Goal: Book appointment/travel/reservation

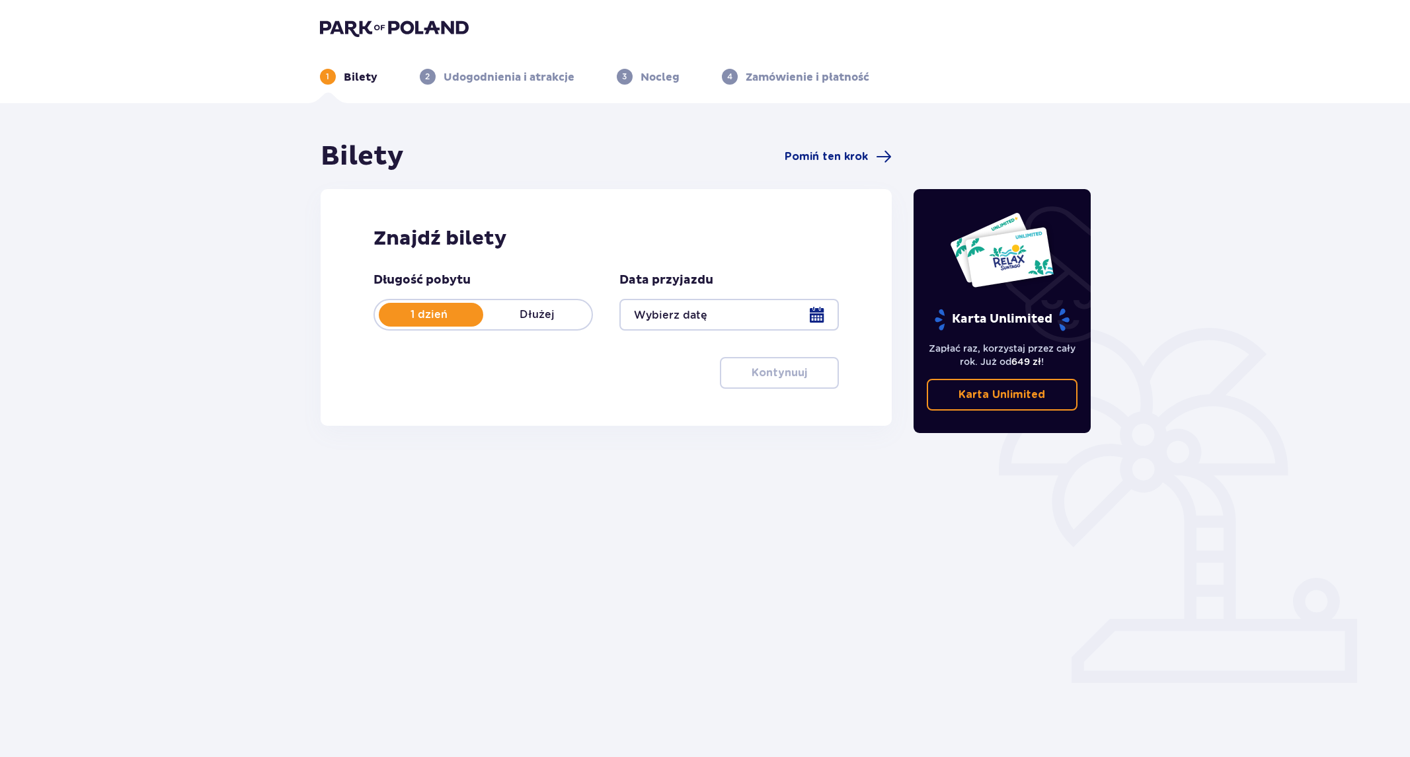
type input "[DATE]"
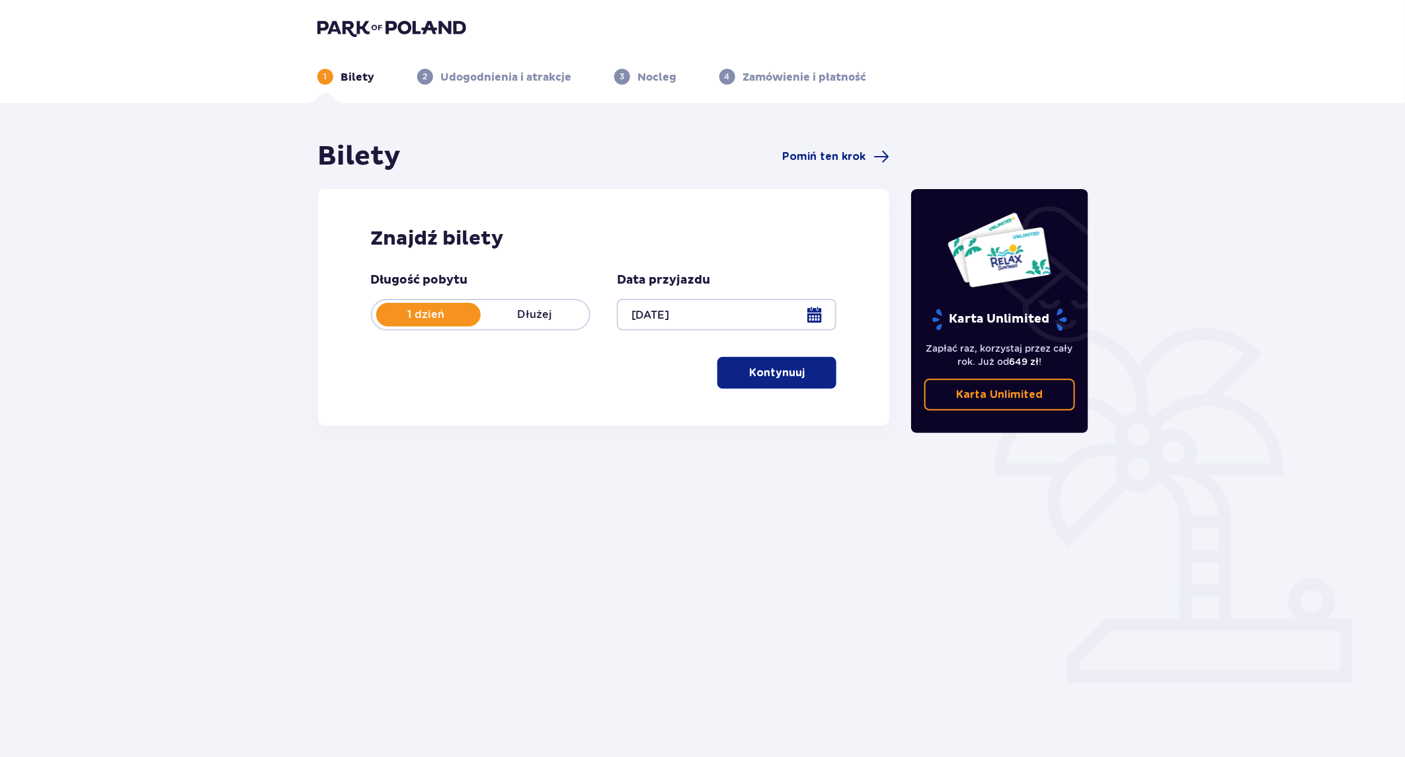
click at [809, 384] on button "Kontynuuj" at bounding box center [776, 373] width 119 height 32
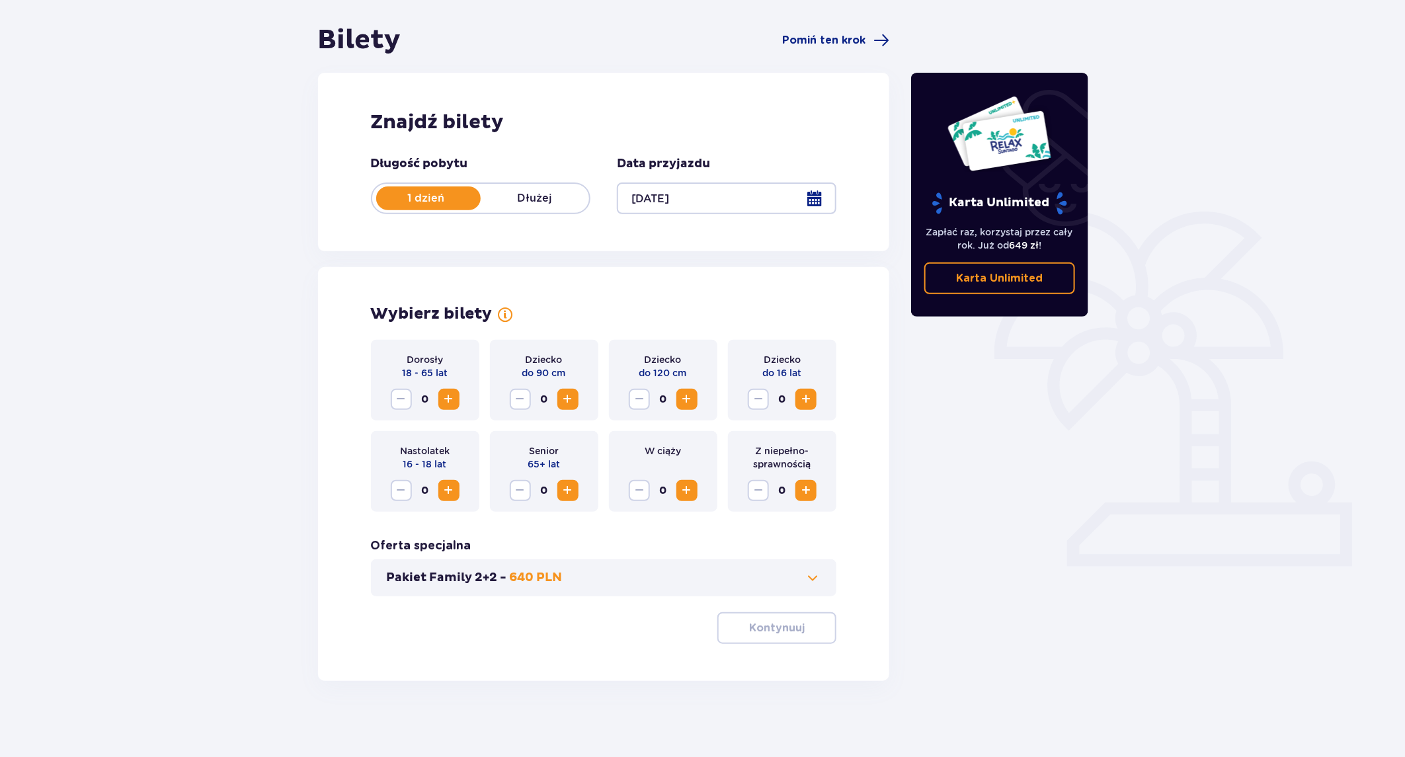
scroll to position [119, 0]
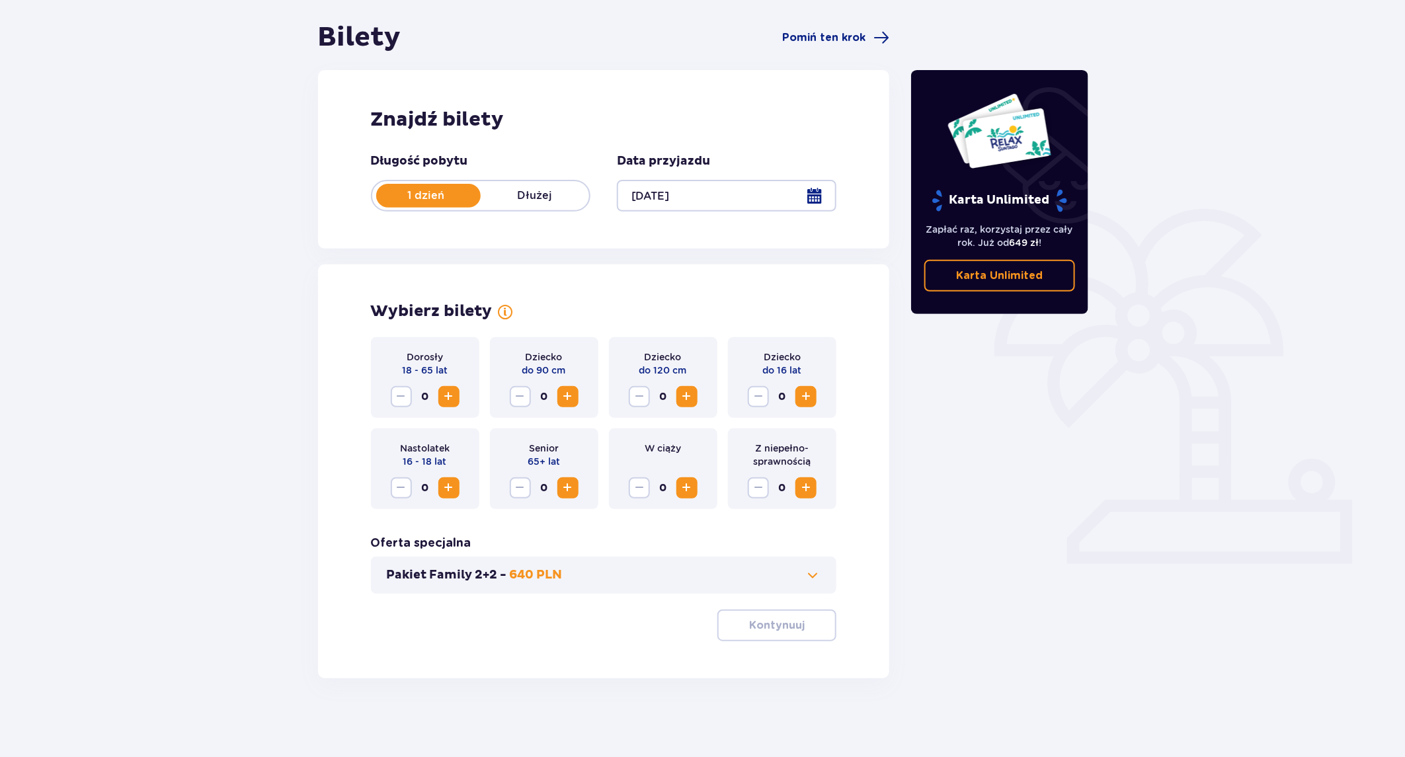
click at [446, 393] on span "Zwiększ" at bounding box center [449, 397] width 16 height 16
click at [813, 399] on span "Zwiększ" at bounding box center [806, 397] width 16 height 16
click at [791, 631] on p "Kontynuuj" at bounding box center [777, 625] width 56 height 15
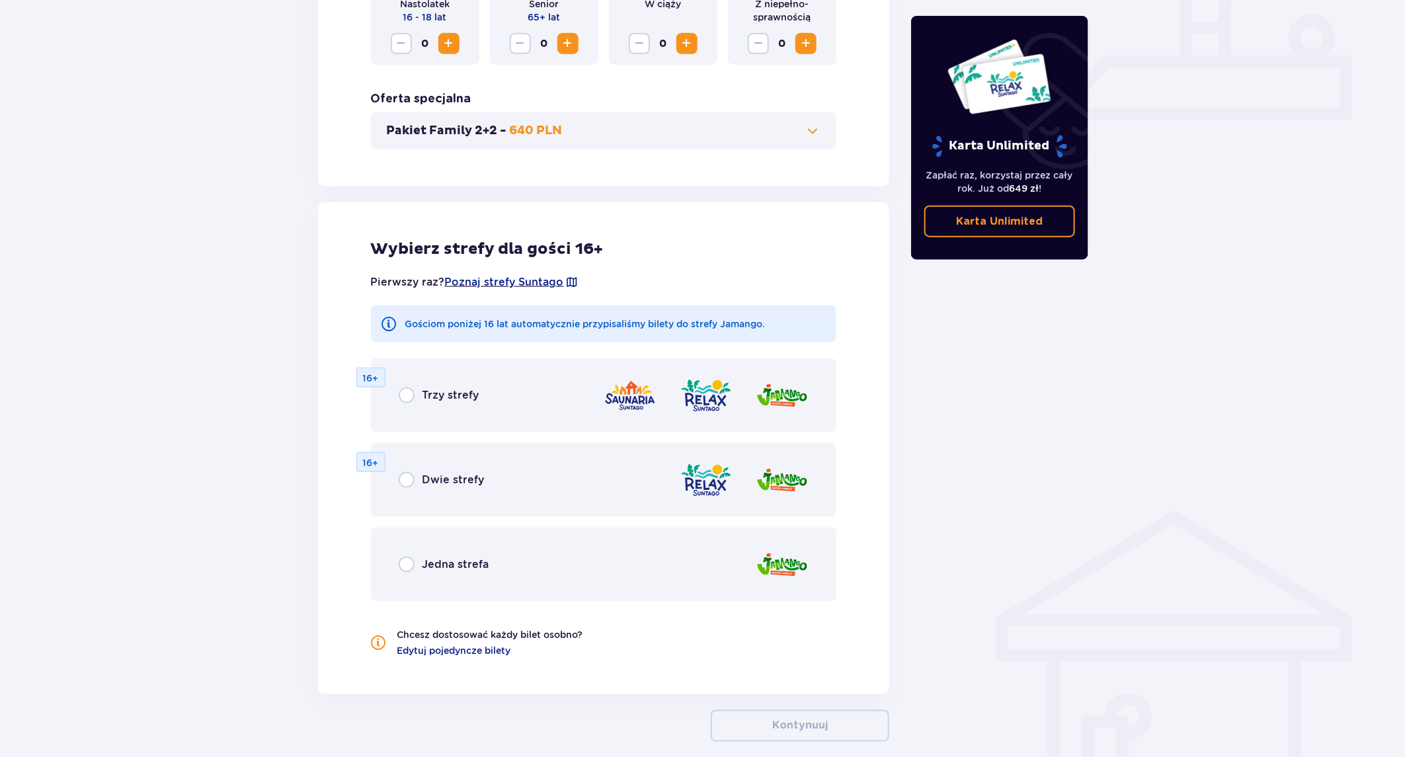
scroll to position [626, 0]
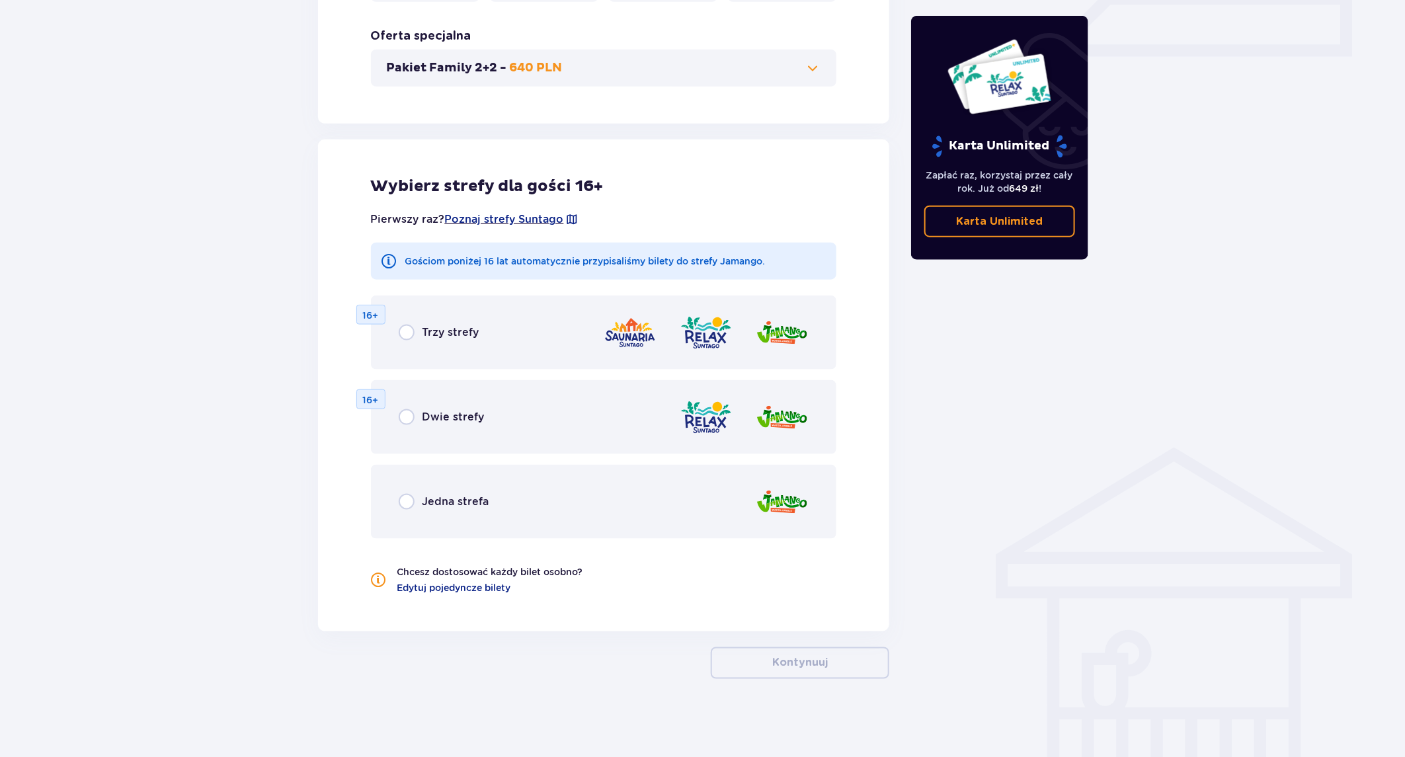
click at [409, 327] on input "radio" at bounding box center [407, 333] width 16 height 16
radio input "true"
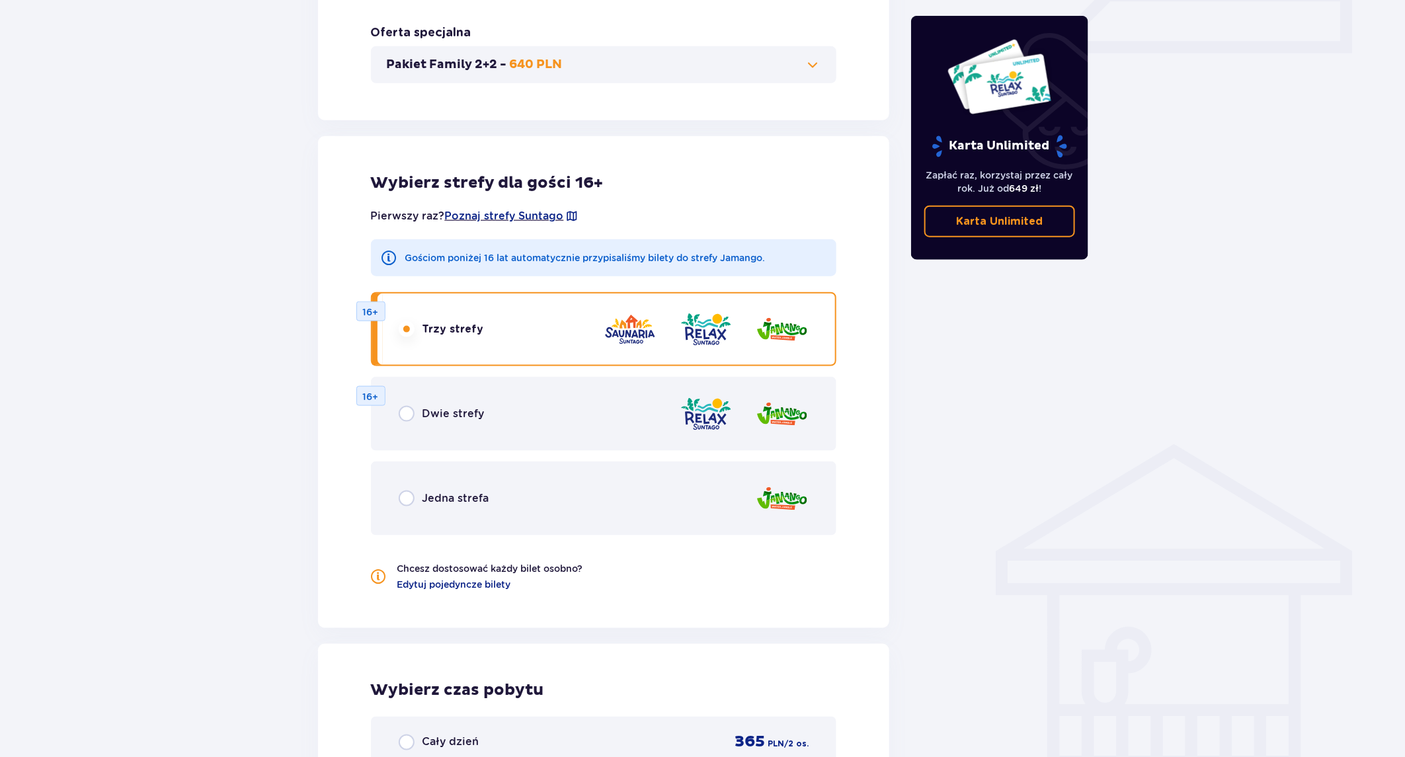
scroll to position [539, 0]
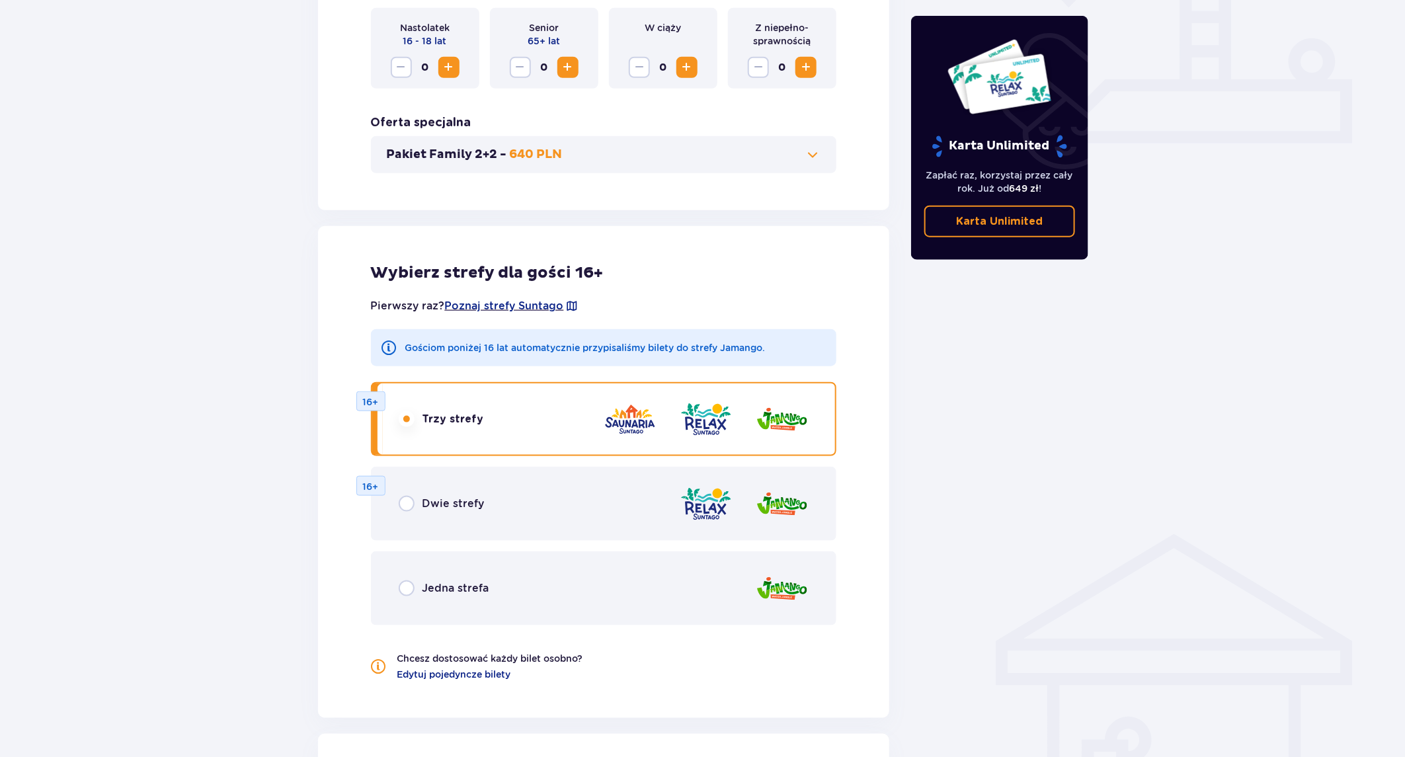
click at [817, 153] on span at bounding box center [812, 155] width 16 height 16
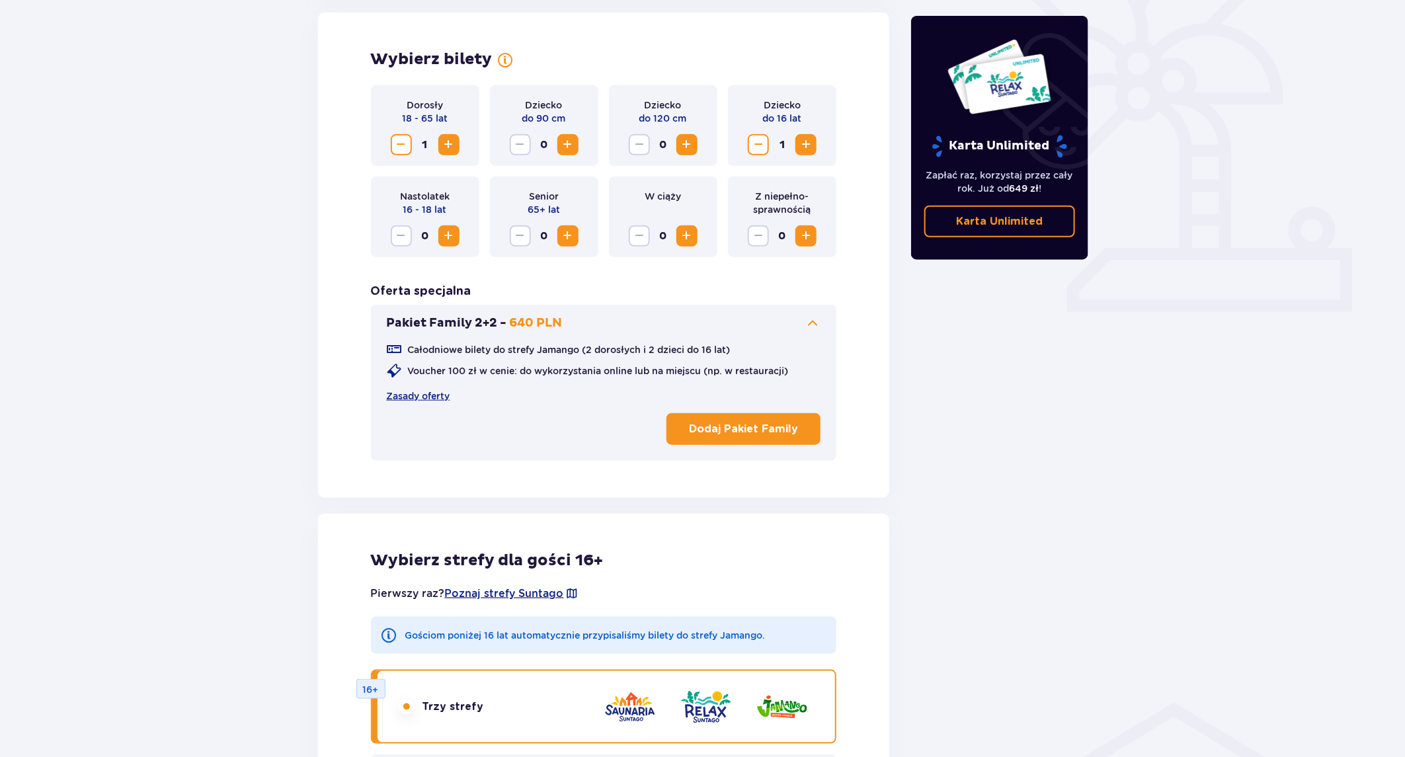
scroll to position [367, 0]
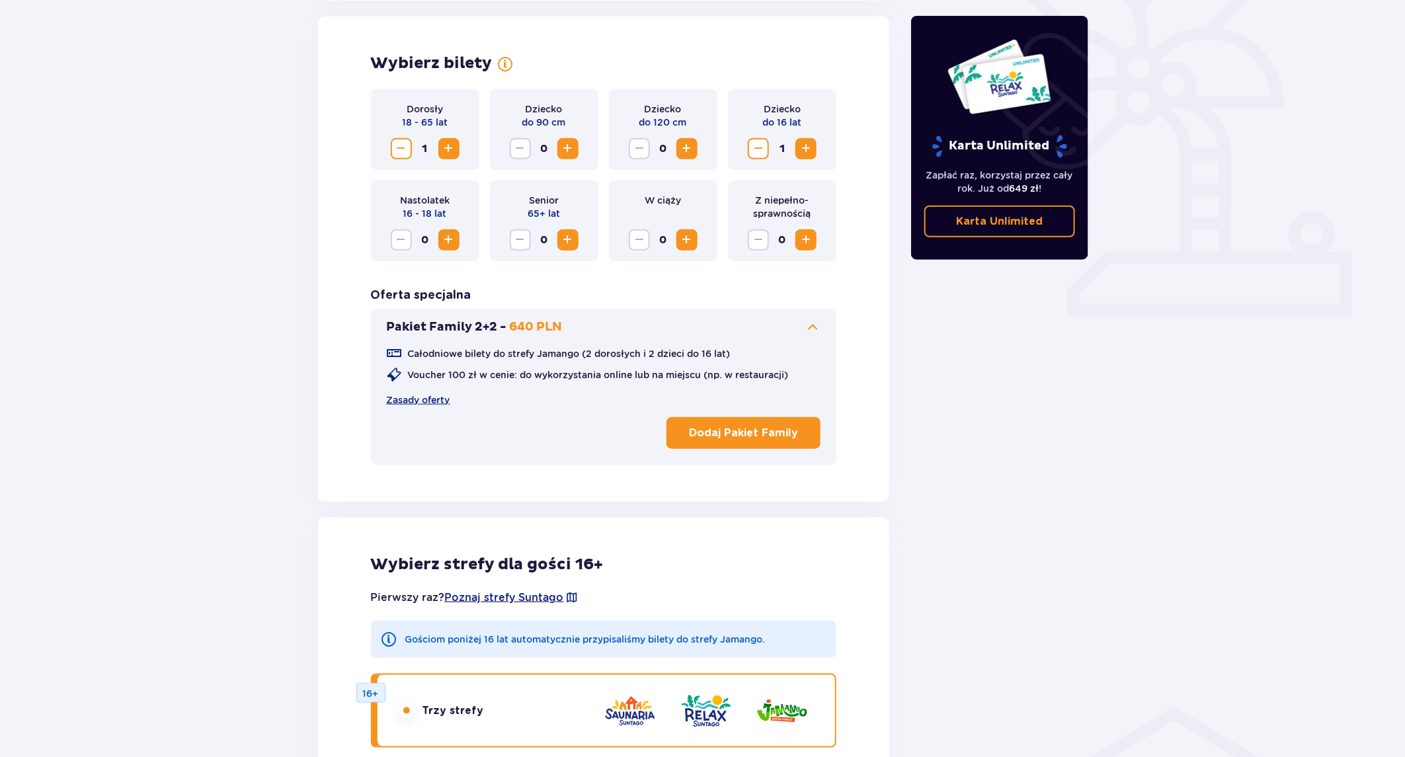
click at [814, 331] on span at bounding box center [812, 327] width 16 height 16
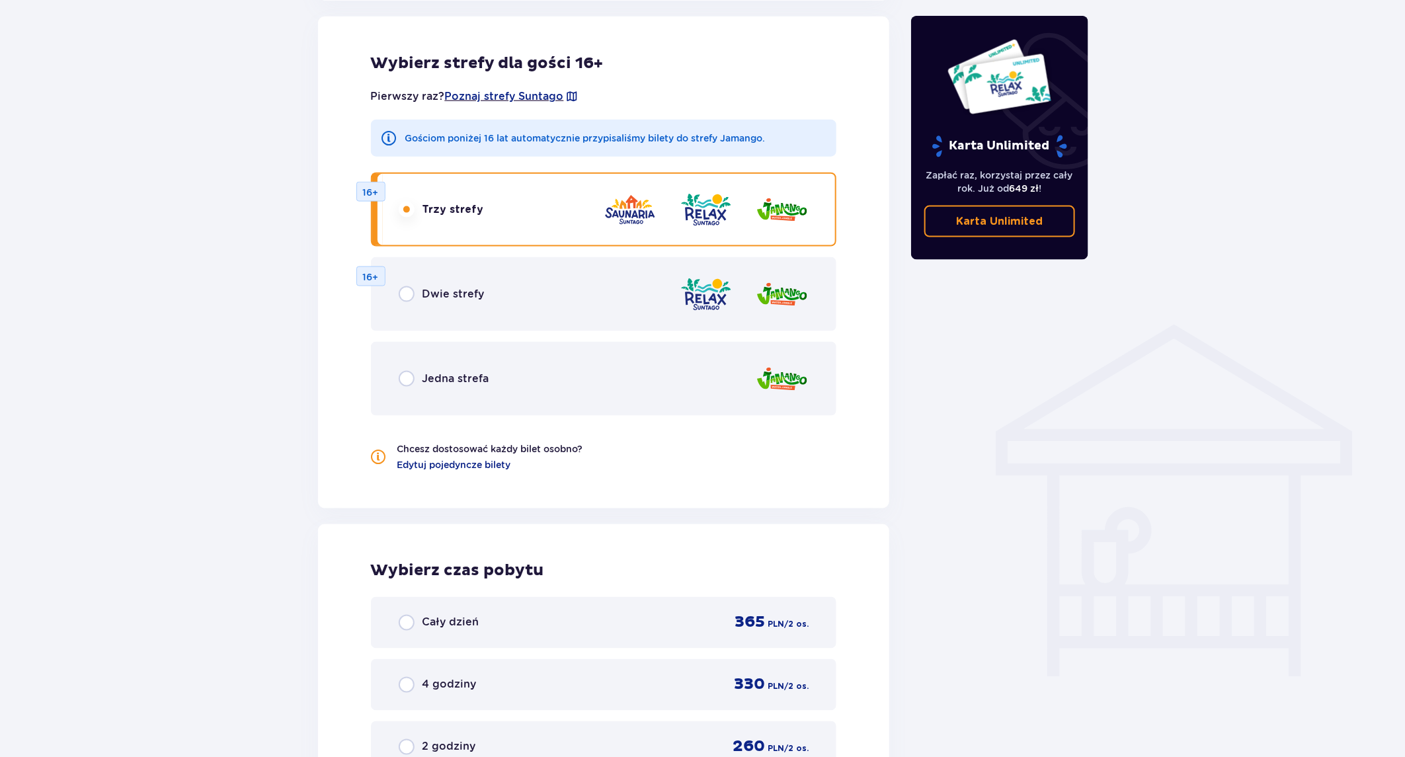
scroll to position [808, 0]
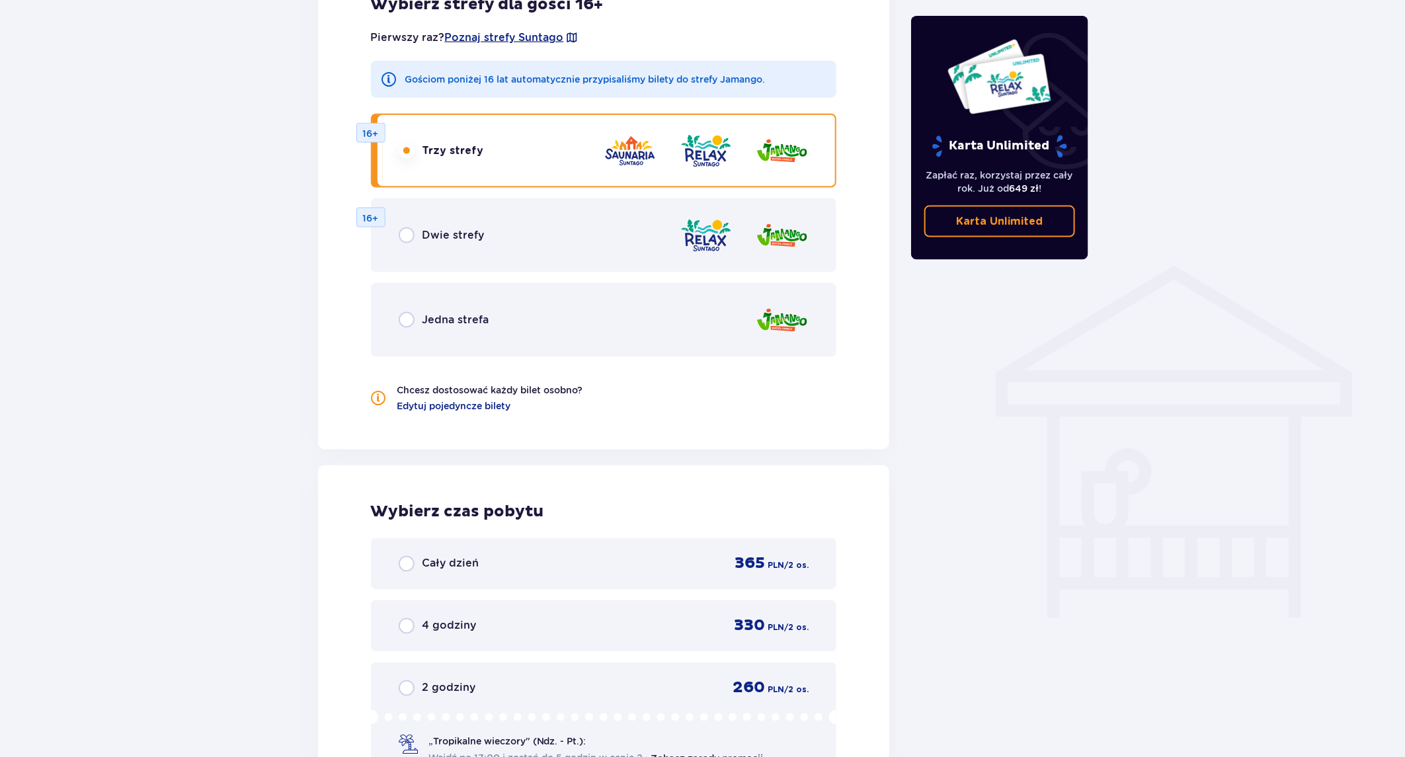
click at [408, 563] on input "radio" at bounding box center [407, 564] width 16 height 16
radio input "true"
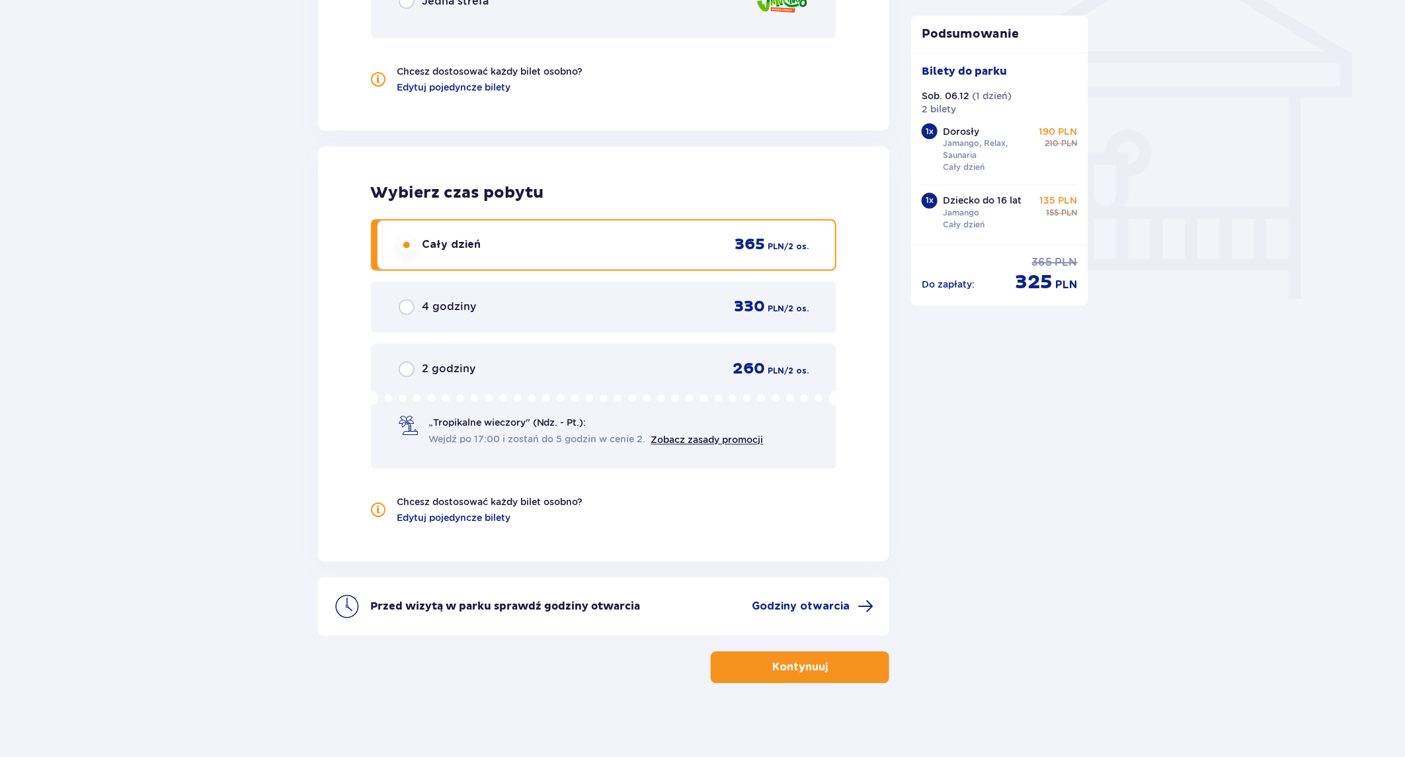
scroll to position [1128, 0]
click at [850, 598] on span "Godziny otwarcia" at bounding box center [813, 606] width 122 height 16
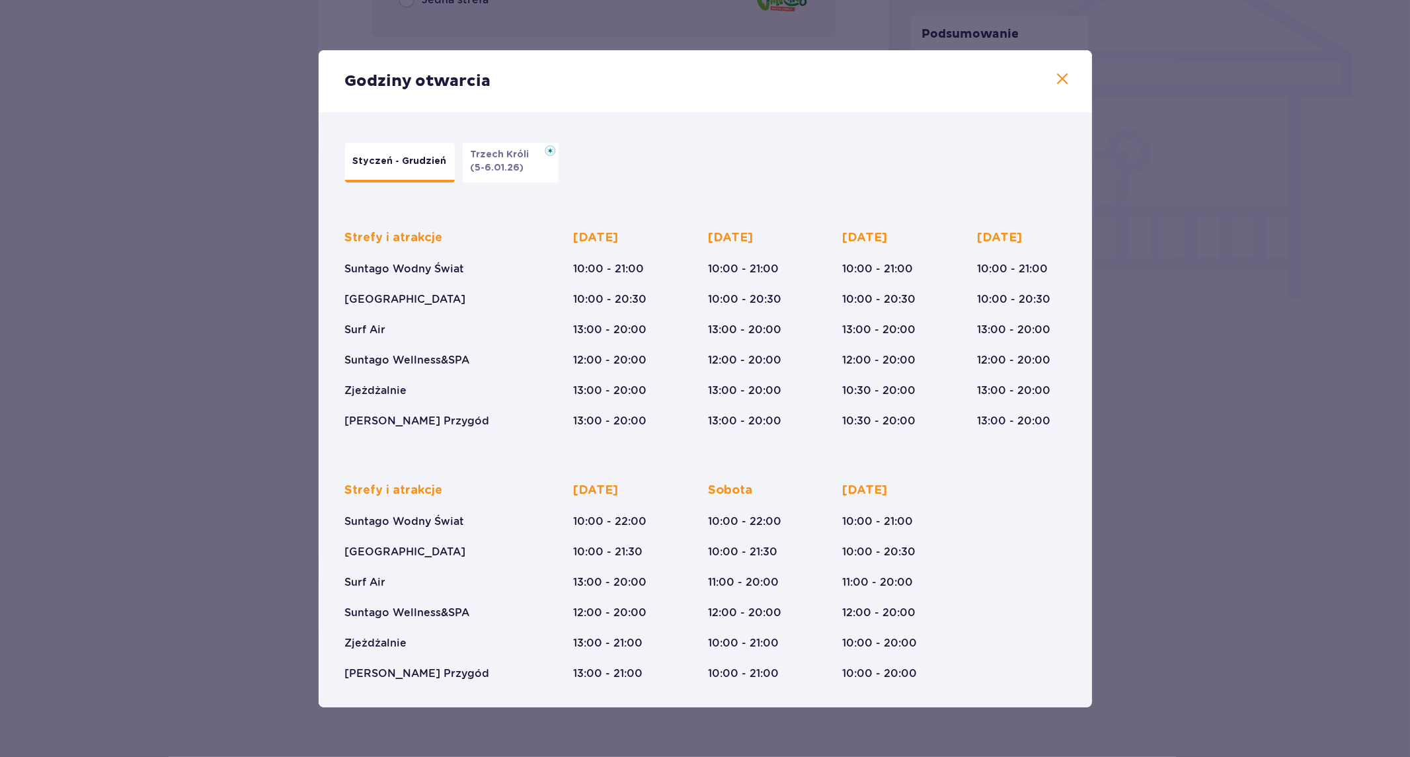
click at [1068, 74] on span at bounding box center [1063, 79] width 16 height 16
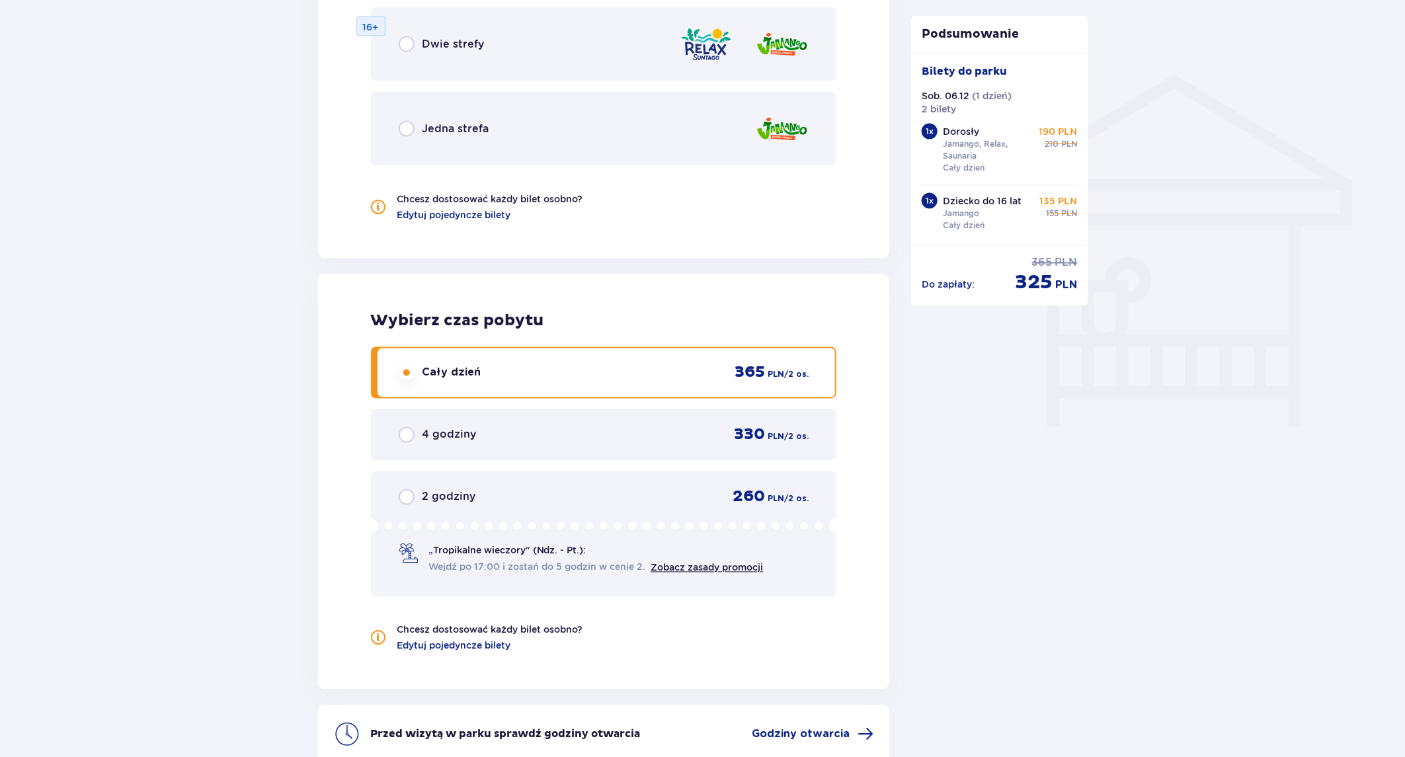
scroll to position [1128, 0]
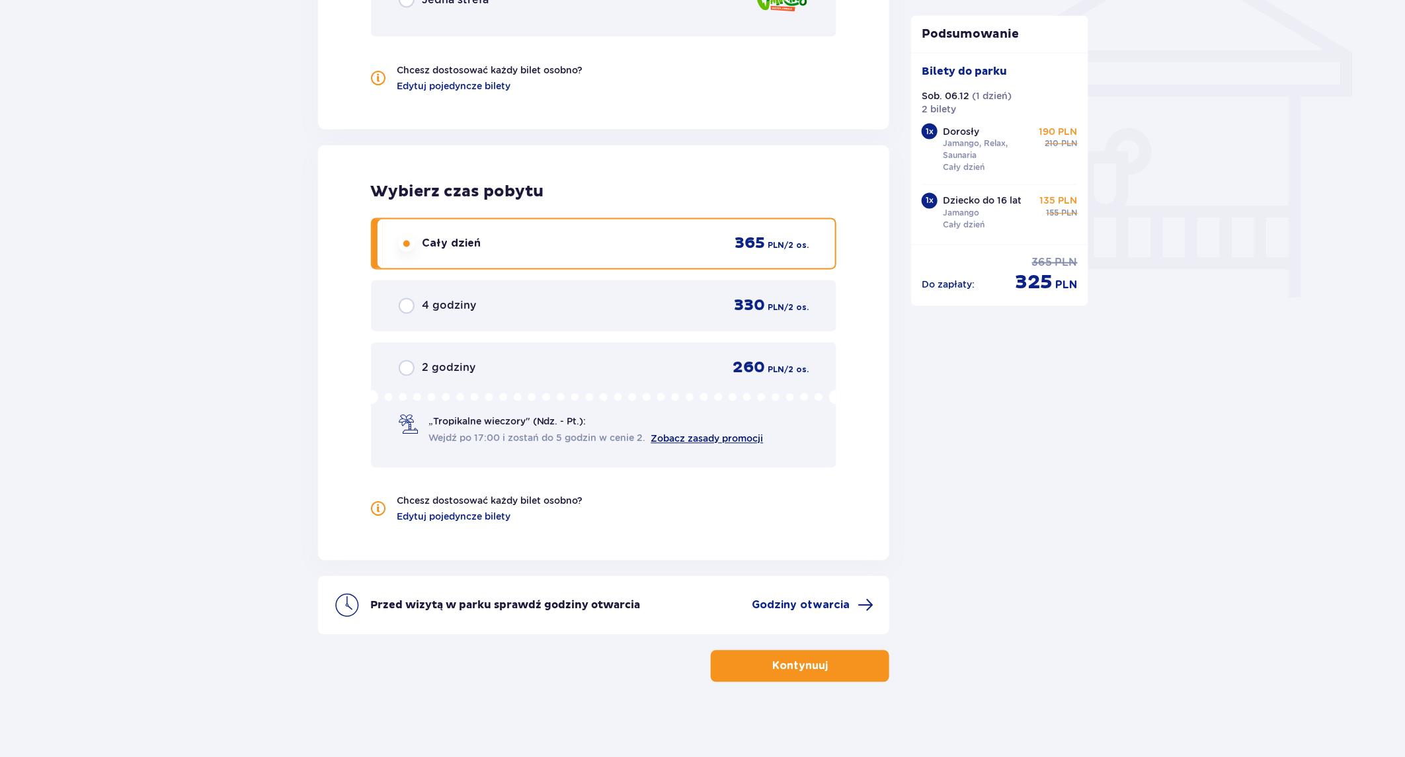
click at [725, 437] on link "Zobacz zasady promocji" at bounding box center [707, 439] width 112 height 11
